Goal: Task Accomplishment & Management: Use online tool/utility

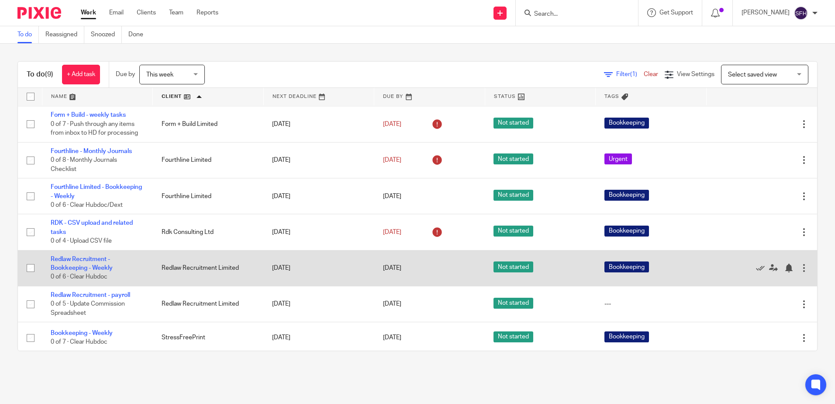
scroll to position [78, 0]
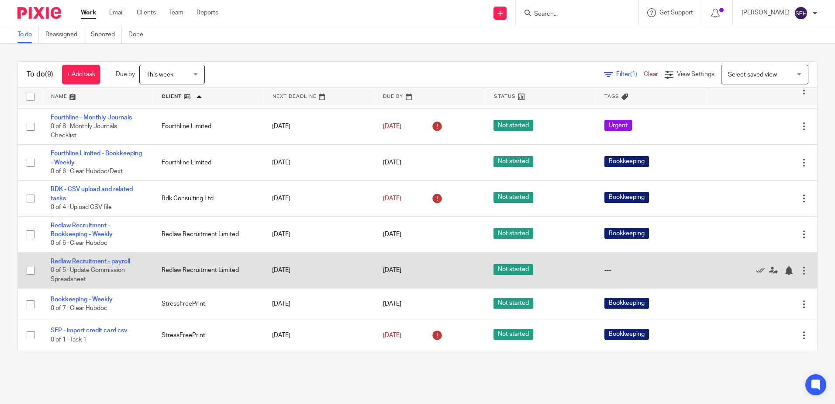
click at [104, 262] on link "Redlaw Recruitment - payroll" at bounding box center [91, 261] width 80 height 6
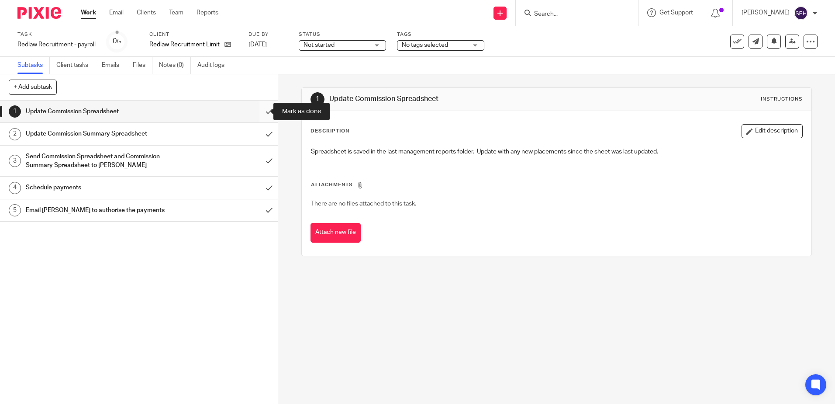
click at [267, 113] on input "submit" at bounding box center [139, 111] width 278 height 22
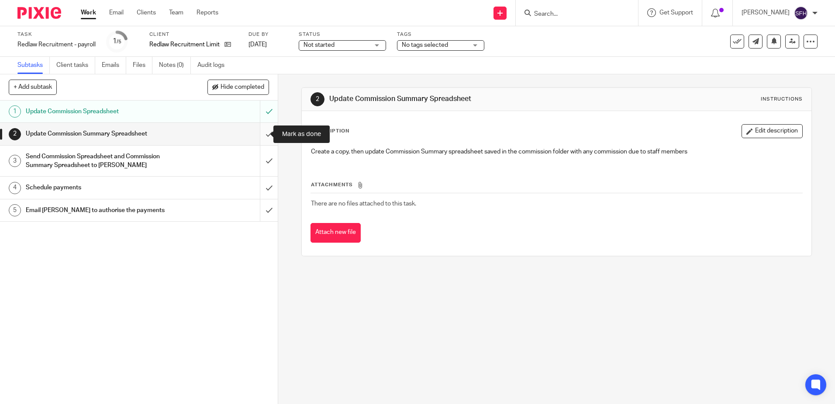
click at [260, 137] on input "submit" at bounding box center [139, 134] width 278 height 22
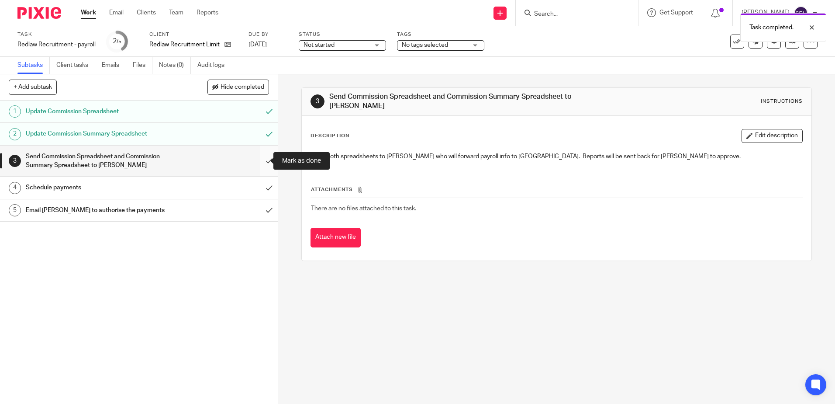
click at [261, 161] on input "submit" at bounding box center [139, 160] width 278 height 31
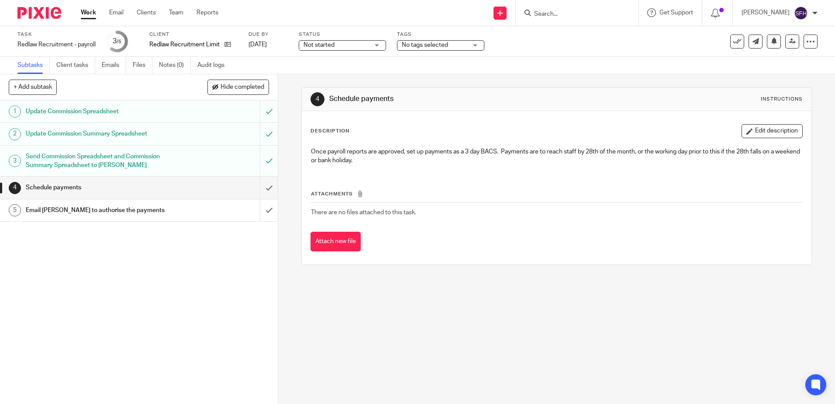
click at [82, 14] on link "Work" at bounding box center [88, 12] width 15 height 9
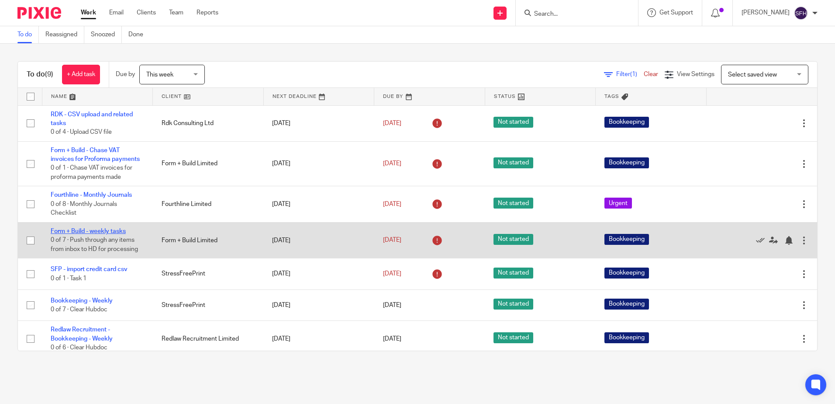
click at [112, 230] on link "Form + Build - weekly tasks" at bounding box center [88, 231] width 75 height 6
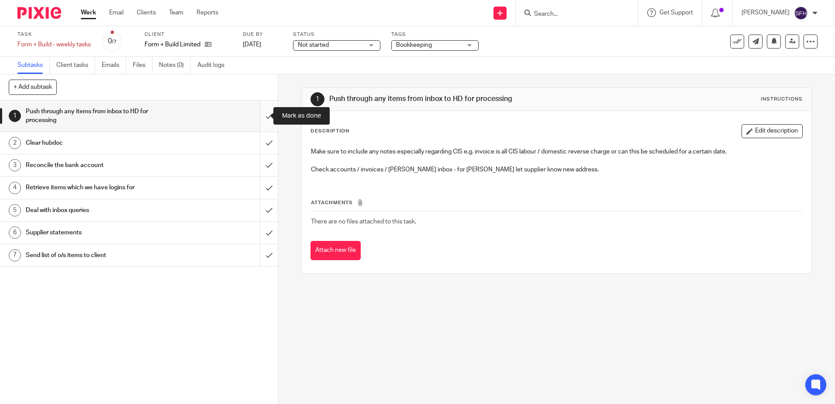
drag, startPoint x: 264, startPoint y: 112, endPoint x: 263, endPoint y: 129, distance: 17.1
click at [264, 112] on input "submit" at bounding box center [139, 115] width 278 height 31
click at [262, 143] on input "submit" at bounding box center [139, 143] width 278 height 22
click at [262, 172] on input "submit" at bounding box center [139, 165] width 278 height 22
click at [261, 184] on input "submit" at bounding box center [139, 188] width 278 height 22
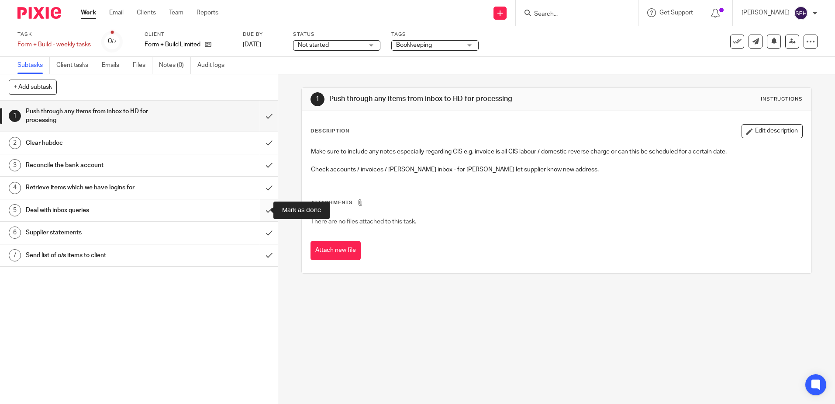
click at [263, 206] on input "submit" at bounding box center [139, 210] width 278 height 22
click at [262, 230] on input "submit" at bounding box center [139, 233] width 278 height 22
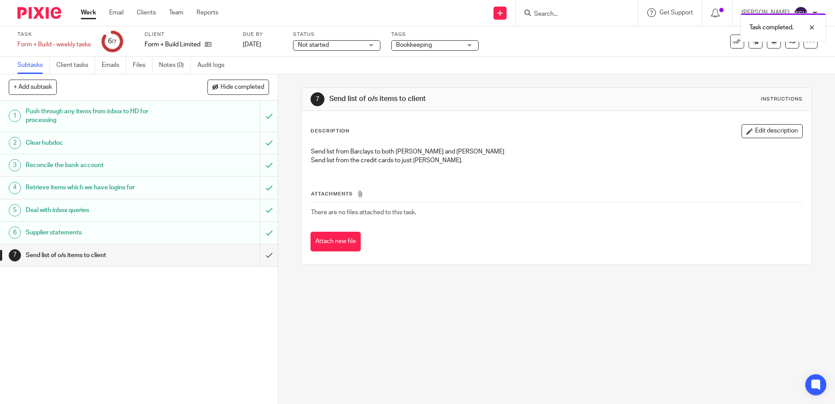
click at [90, 12] on link "Work" at bounding box center [88, 12] width 15 height 9
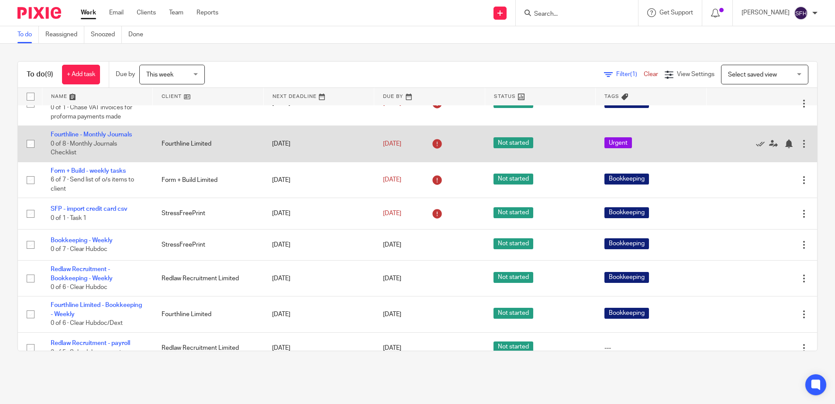
scroll to position [73, 0]
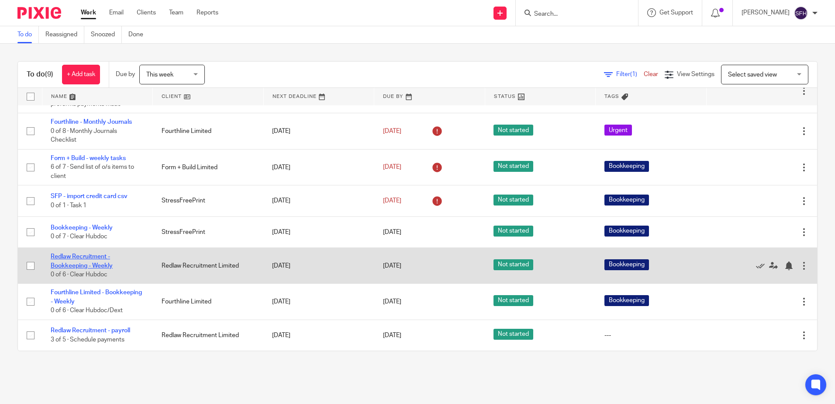
click at [99, 262] on link "Redlaw Recruitment - Bookkeeping - Weekly" at bounding box center [82, 260] width 62 height 15
